Goal: Navigation & Orientation: Find specific page/section

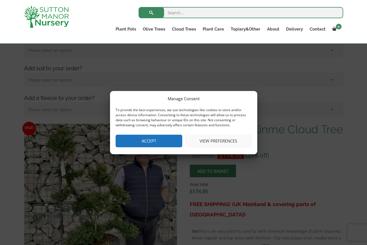
scroll to position [95, 0]
click at [141, 142] on button "Accept" at bounding box center [149, 141] width 67 height 13
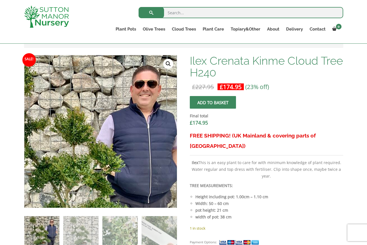
scroll to position [158, 0]
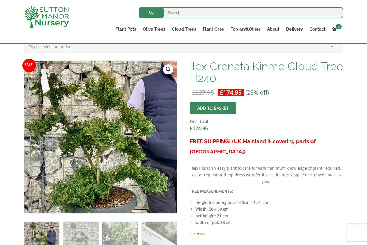
click at [92, 145] on img at bounding box center [106, 132] width 248 height 248
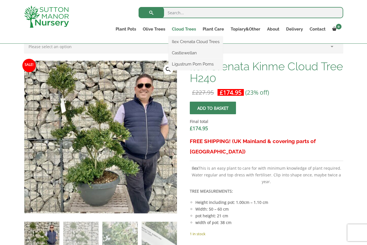
click at [190, 30] on link "Cloud Trees" at bounding box center [183, 29] width 31 height 8
click at [189, 42] on link "Ilex Crenata Cloud Trees" at bounding box center [195, 41] width 54 height 8
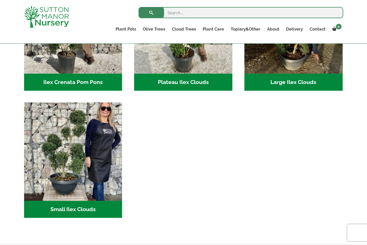
scroll to position [194, 0]
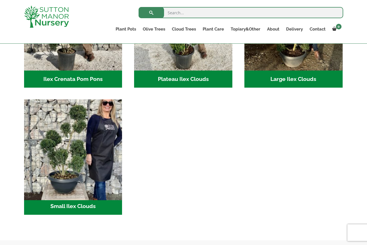
click at [77, 146] on img "Visit product category Small Ilex Clouds" at bounding box center [73, 148] width 103 height 103
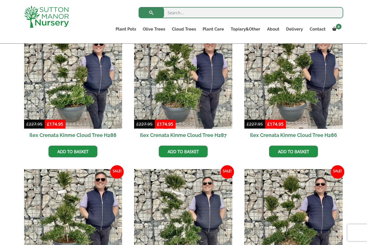
scroll to position [409, 0]
